Goal: Task Accomplishment & Management: Manage account settings

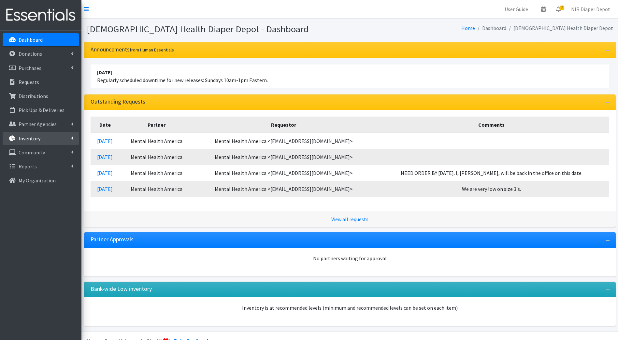
click at [36, 136] on p "Inventory" at bounding box center [30, 138] width 22 height 7
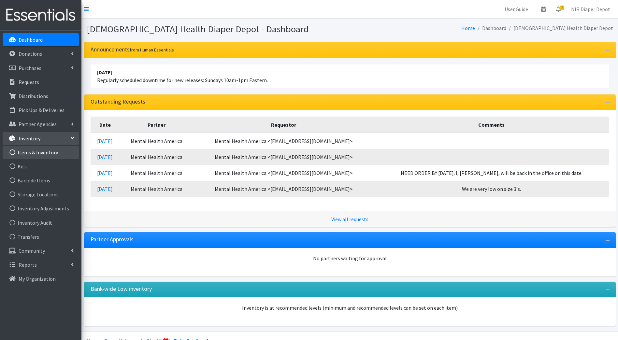
click at [38, 149] on link "Items & Inventory" at bounding box center [41, 152] width 76 height 13
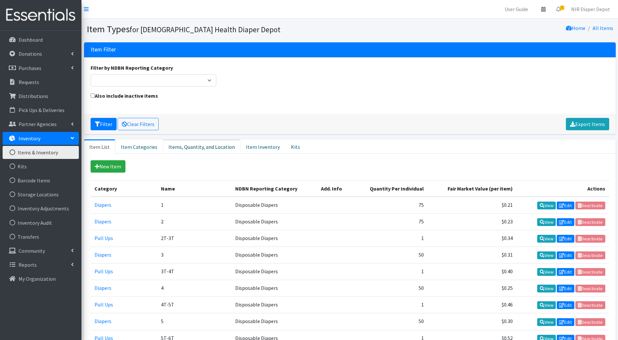
click at [196, 146] on link "Items, Quantity, and Location" at bounding box center [202, 146] width 78 height 14
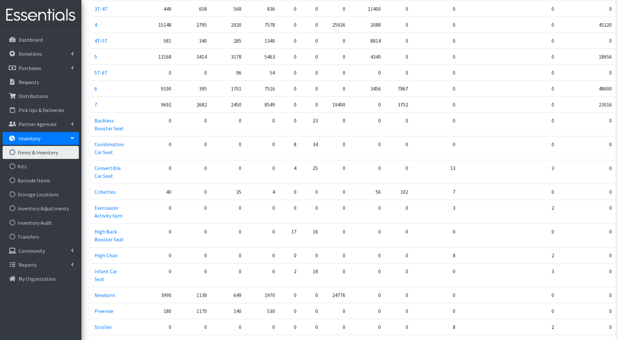
scroll to position [261, 0]
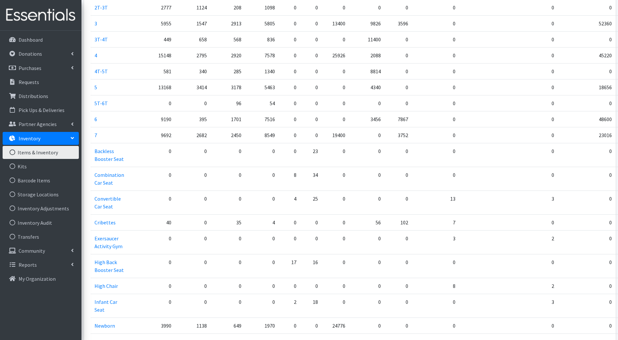
click at [394, 134] on td "3752" at bounding box center [398, 135] width 27 height 16
drag, startPoint x: 398, startPoint y: 134, endPoint x: 378, endPoint y: 137, distance: 20.7
click at [385, 137] on td "3752" at bounding box center [398, 135] width 27 height 16
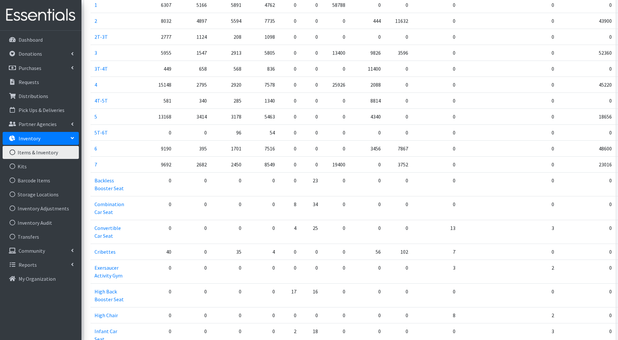
scroll to position [196, 0]
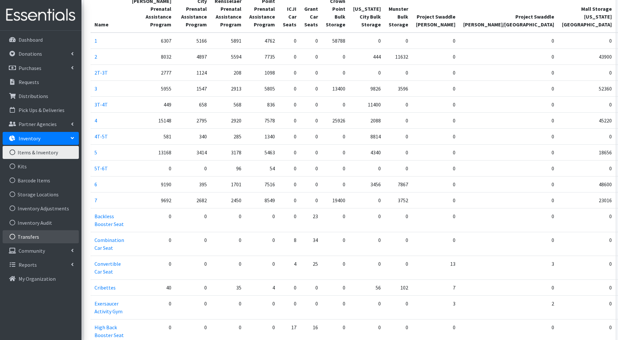
click at [29, 235] on link "Transfers" at bounding box center [41, 236] width 76 height 13
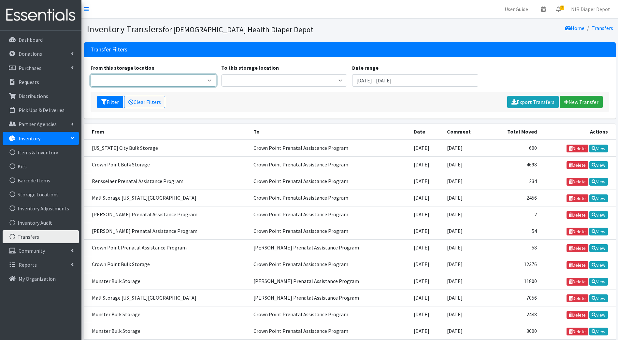
click at [192, 78] on select "Crown Point Bulk Storage Crown Point Prenatal Assistance Program [PERSON_NAME] …" at bounding box center [154, 80] width 126 height 12
drag, startPoint x: 444, startPoint y: 68, endPoint x: 445, endPoint y: 78, distance: 9.6
click at [446, 75] on div "Date range August 10, 2025 - November 10, 2025" at bounding box center [415, 75] width 131 height 23
click at [376, 85] on input "August 10, 2025 - November 10, 2025" at bounding box center [415, 80] width 126 height 12
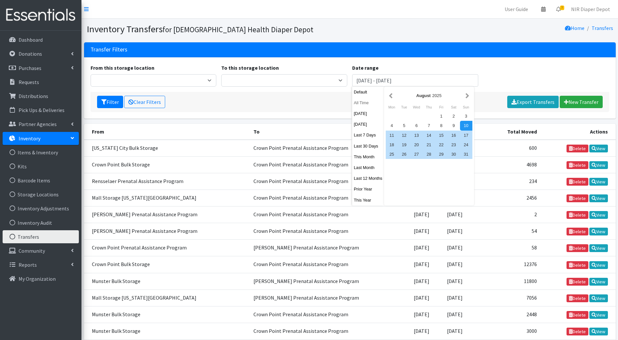
drag, startPoint x: 360, startPoint y: 103, endPoint x: 385, endPoint y: 115, distance: 27.8
click at [360, 104] on button "All Time" at bounding box center [368, 102] width 32 height 9
type input "October 10, 1925 - October 10, 2026"
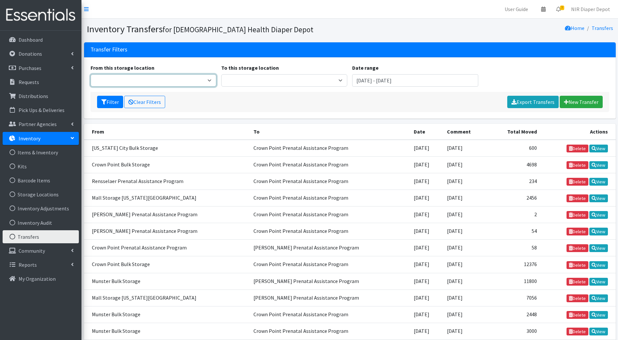
click at [121, 80] on select "Crown Point Bulk Storage Crown Point Prenatal Assistance Program Hammond Prenat…" at bounding box center [154, 80] width 126 height 12
select select "453"
click at [91, 74] on select "Crown Point Bulk Storage Crown Point Prenatal Assistance Program Hammond Prenat…" at bounding box center [154, 80] width 126 height 12
drag, startPoint x: 109, startPoint y: 100, endPoint x: 106, endPoint y: 150, distance: 50.6
click at [109, 101] on button "Filter" at bounding box center [110, 102] width 26 height 12
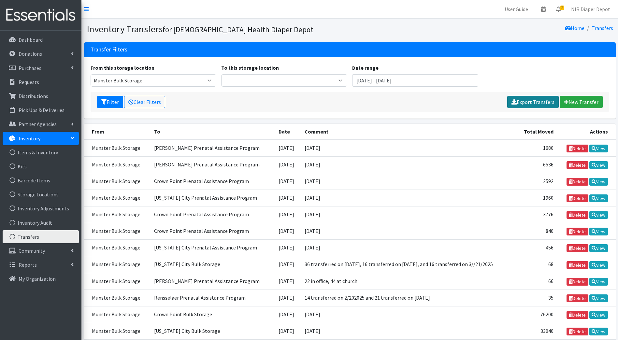
click at [529, 103] on link "Export Transfers" at bounding box center [532, 102] width 51 height 12
click at [289, 154] on td "[DATE]" at bounding box center [288, 148] width 26 height 17
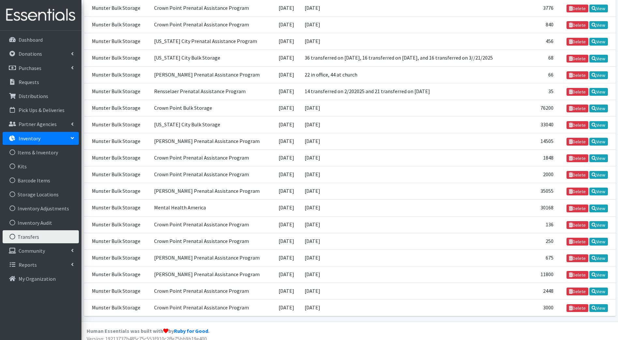
scroll to position [213, 0]
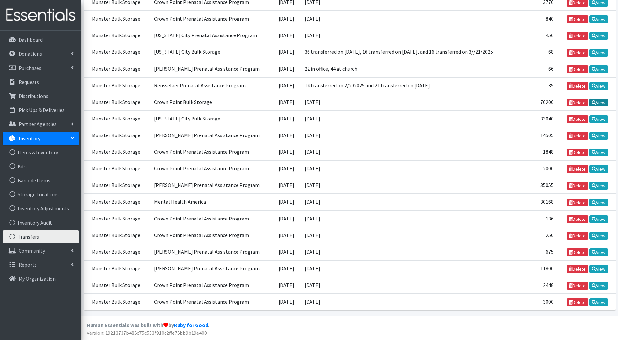
click at [600, 102] on link "View" at bounding box center [599, 103] width 19 height 8
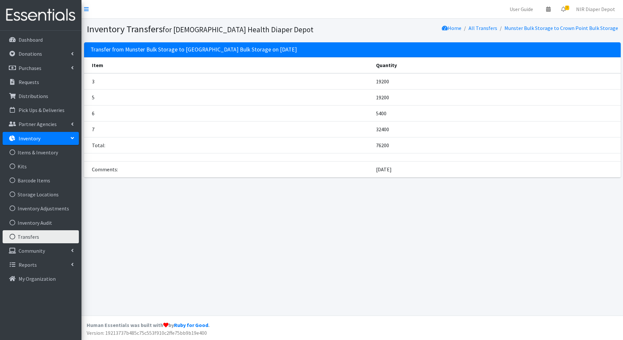
drag, startPoint x: 413, startPoint y: 164, endPoint x: 335, endPoint y: 170, distance: 78.8
click at [335, 170] on tr "Comments: [DATE]" at bounding box center [352, 169] width 537 height 16
drag, startPoint x: 361, startPoint y: 81, endPoint x: 385, endPoint y: 156, distance: 79.4
click at [385, 156] on tbody "3 19200 5 19200 6 5400 7 32400 Total: 76200 Comments: [DATE]" at bounding box center [352, 125] width 537 height 104
drag, startPoint x: 385, startPoint y: 156, endPoint x: 338, endPoint y: 167, distance: 48.3
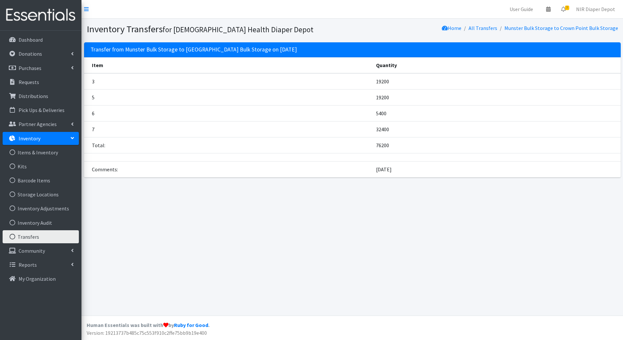
click at [338, 167] on td "Comments:" at bounding box center [228, 169] width 288 height 16
drag, startPoint x: 377, startPoint y: 81, endPoint x: 381, endPoint y: 140, distance: 59.2
click at [381, 140] on tbody "3 19200 5 19200 6 5400 7 32400 Total: 76200 Comments: [DATE]" at bounding box center [352, 125] width 537 height 104
click at [223, 231] on div "Inventory Transfers for Franciscan Health Diaper Depot Home All Transfers Munst…" at bounding box center [352, 167] width 542 height 297
click at [332, 98] on td "5" at bounding box center [228, 97] width 288 height 16
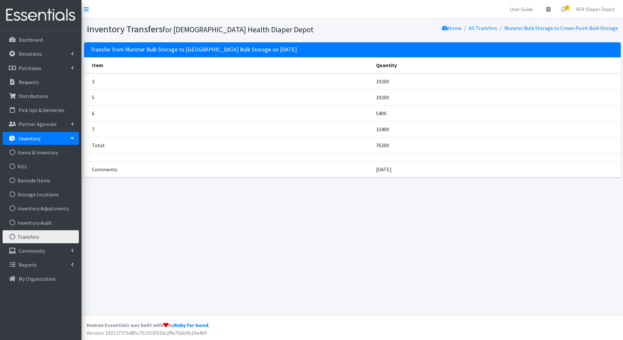
click at [374, 79] on td "19200" at bounding box center [496, 81] width 249 height 16
click at [375, 99] on td "19200" at bounding box center [496, 97] width 249 height 16
click at [373, 116] on td "5400" at bounding box center [496, 113] width 249 height 16
click at [372, 129] on td "32400" at bounding box center [496, 129] width 249 height 16
click at [374, 188] on div "Inventory Transfers for Franciscan Health Diaper Depot Home All Transfers Munst…" at bounding box center [352, 167] width 542 height 297
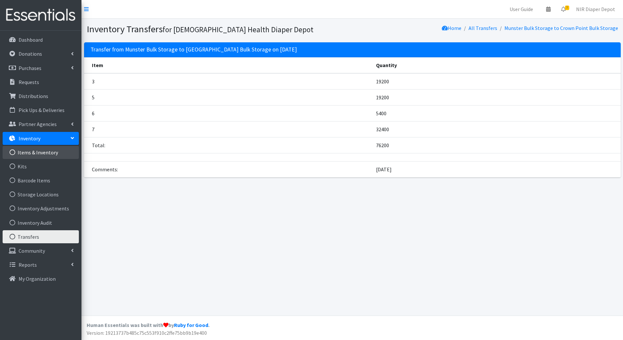
click at [35, 153] on link "Items & Inventory" at bounding box center [41, 152] width 76 height 13
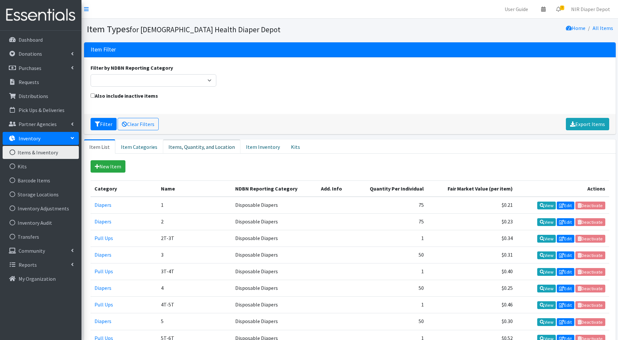
click at [197, 149] on link "Items, Quantity, and Location" at bounding box center [202, 146] width 78 height 14
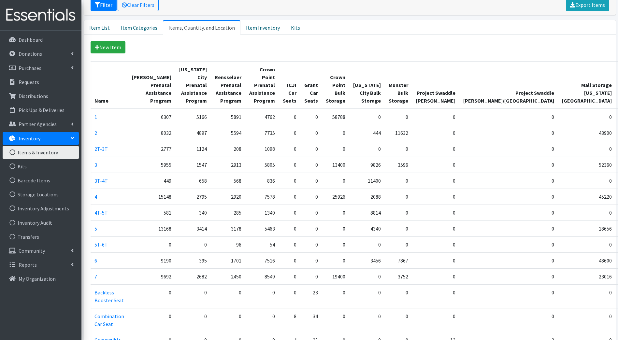
scroll to position [130, 0]
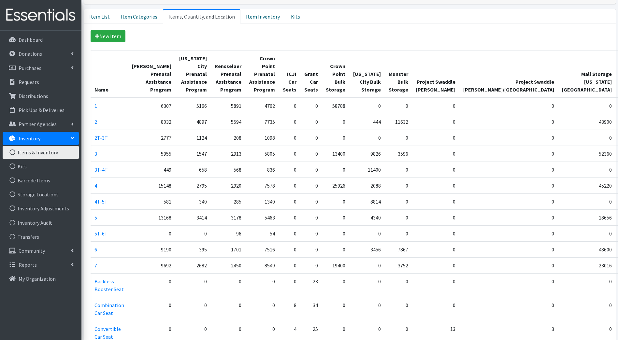
drag, startPoint x: 386, startPoint y: 265, endPoint x: 401, endPoint y: 271, distance: 15.6
click at [401, 271] on td "3752" at bounding box center [398, 265] width 27 height 16
click at [35, 210] on link "Inventory Adjustments" at bounding box center [41, 208] width 76 height 13
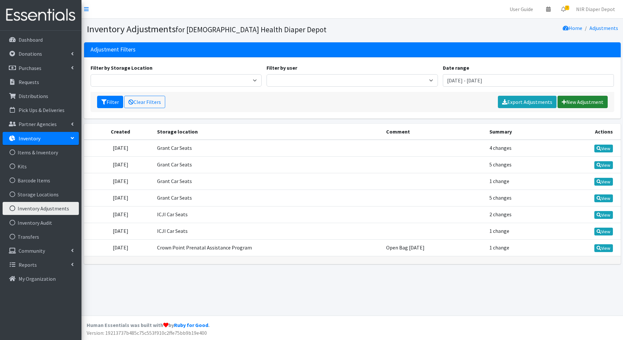
click at [583, 105] on link "New Adjustment" at bounding box center [583, 102] width 50 height 12
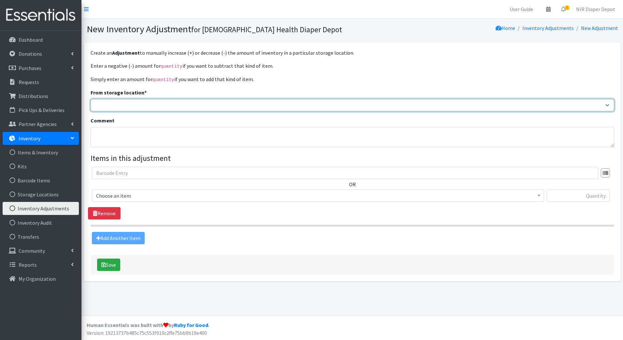
drag, startPoint x: 123, startPoint y: 102, endPoint x: 255, endPoint y: 111, distance: 132.0
click at [124, 102] on select "Michigan City Prenatal Assistance Program Rensselaer Prenatal Assistance Progra…" at bounding box center [353, 105] width 524 height 12
select select "441"
click at [91, 99] on select "Michigan City Prenatal Assistance Program Rensselaer Prenatal Assistance Progra…" at bounding box center [353, 105] width 524 height 12
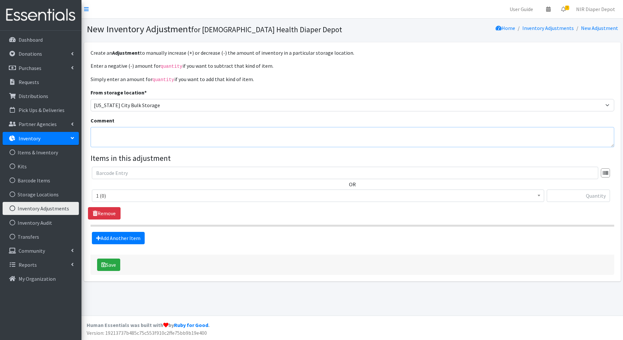
click at [291, 138] on textarea "Comment" at bounding box center [353, 137] width 524 height 20
type textarea "[DATE]"
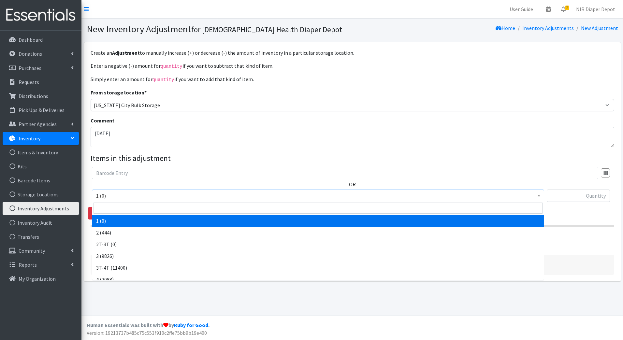
click at [190, 194] on span "1 (0)" at bounding box center [318, 195] width 444 height 9
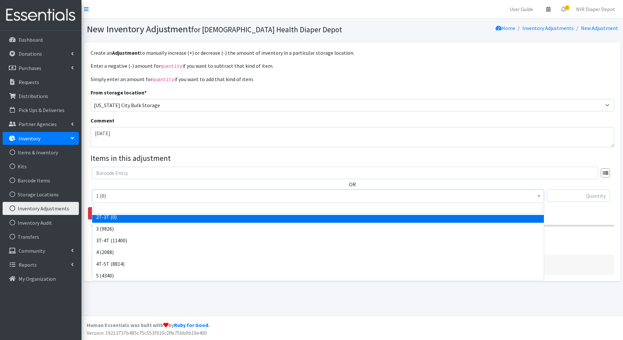
scroll to position [65, 0]
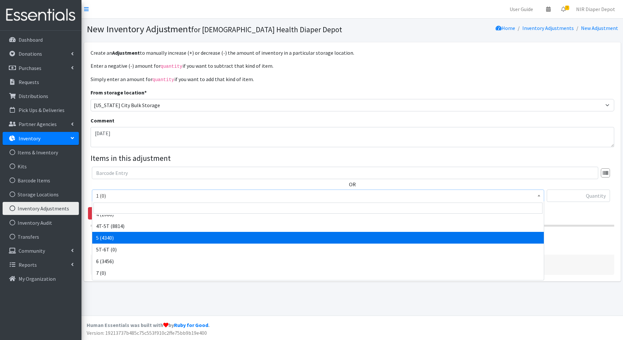
select select "9189"
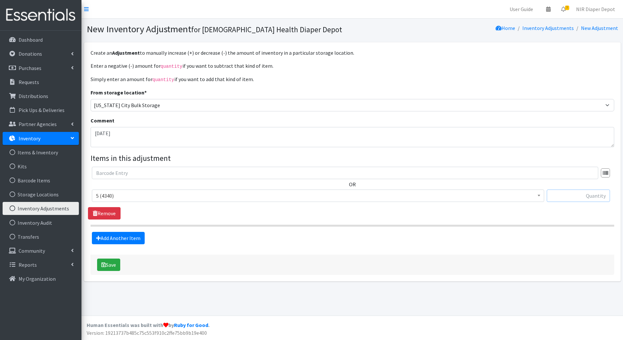
click at [575, 197] on input "text" at bounding box center [578, 196] width 63 height 12
type input "-540"
click at [351, 239] on div "Add Another Item" at bounding box center [352, 238] width 529 height 12
click at [113, 261] on button "Save" at bounding box center [108, 265] width 23 height 12
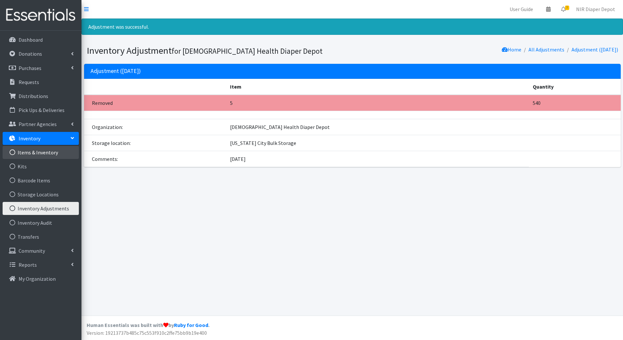
click at [43, 149] on link "Items & Inventory" at bounding box center [41, 152] width 76 height 13
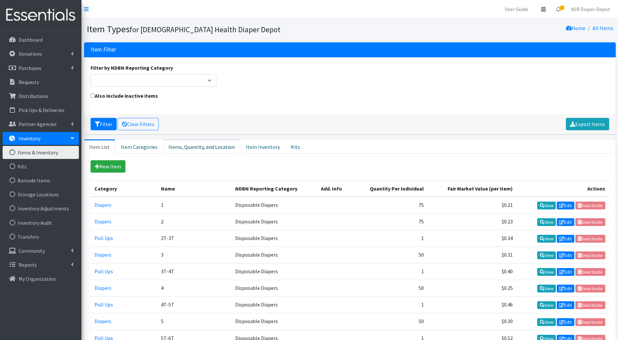
drag, startPoint x: 210, startPoint y: 152, endPoint x: 262, endPoint y: 191, distance: 64.7
click at [210, 152] on link "Items, Quantity, and Location" at bounding box center [202, 146] width 78 height 14
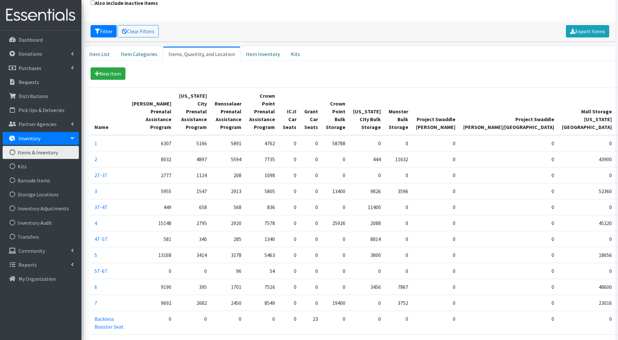
scroll to position [130, 0]
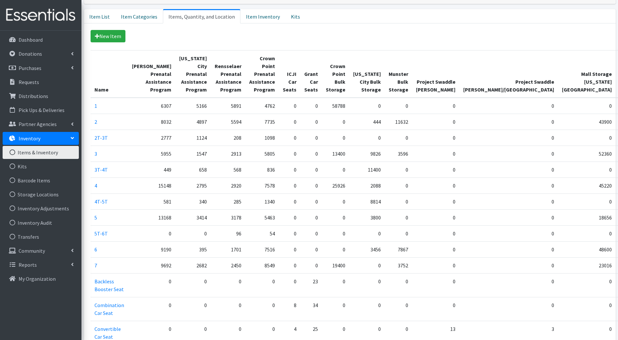
click at [366, 219] on td "3800" at bounding box center [367, 218] width 36 height 16
drag, startPoint x: 370, startPoint y: 216, endPoint x: 346, endPoint y: 217, distance: 24.5
click at [349, 217] on td "3800" at bounding box center [367, 218] width 36 height 16
